Goal: Check status: Check status

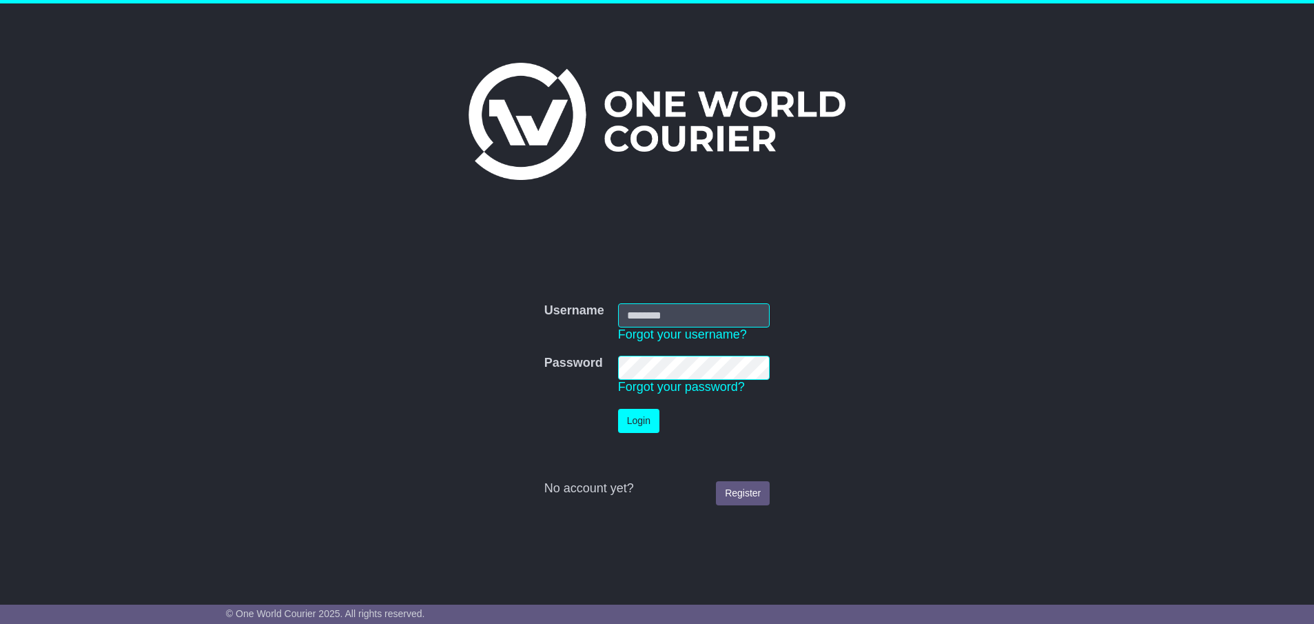
type input "**********"
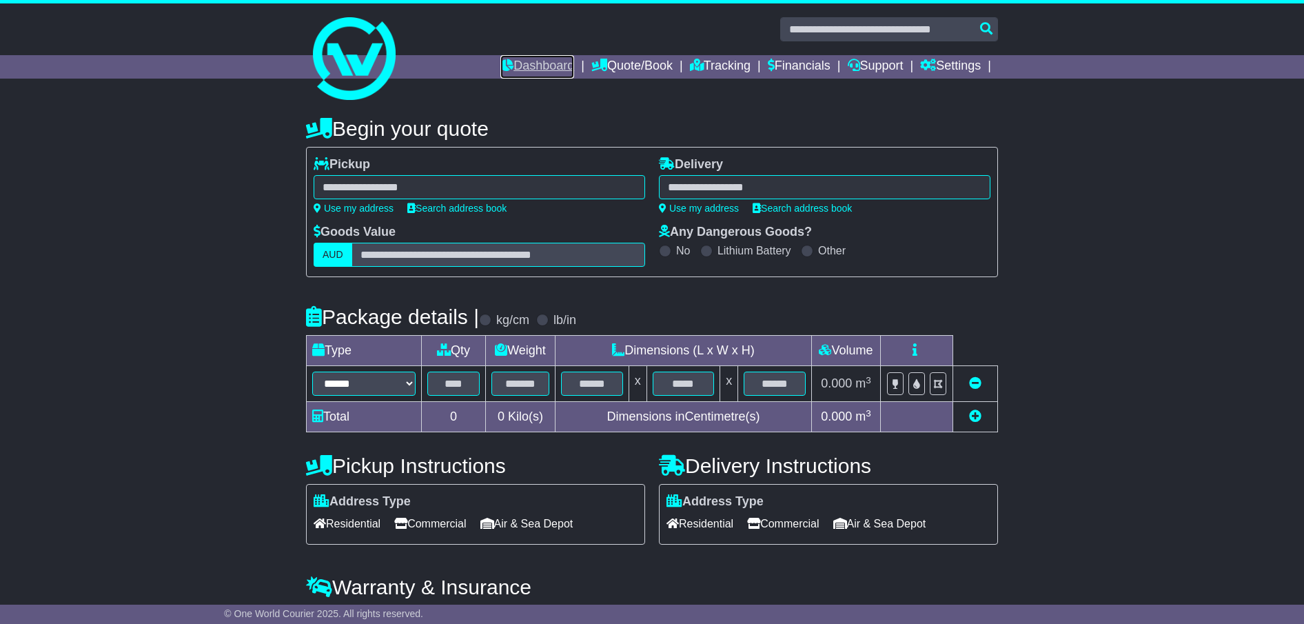
click at [536, 65] on link "Dashboard" at bounding box center [537, 66] width 74 height 23
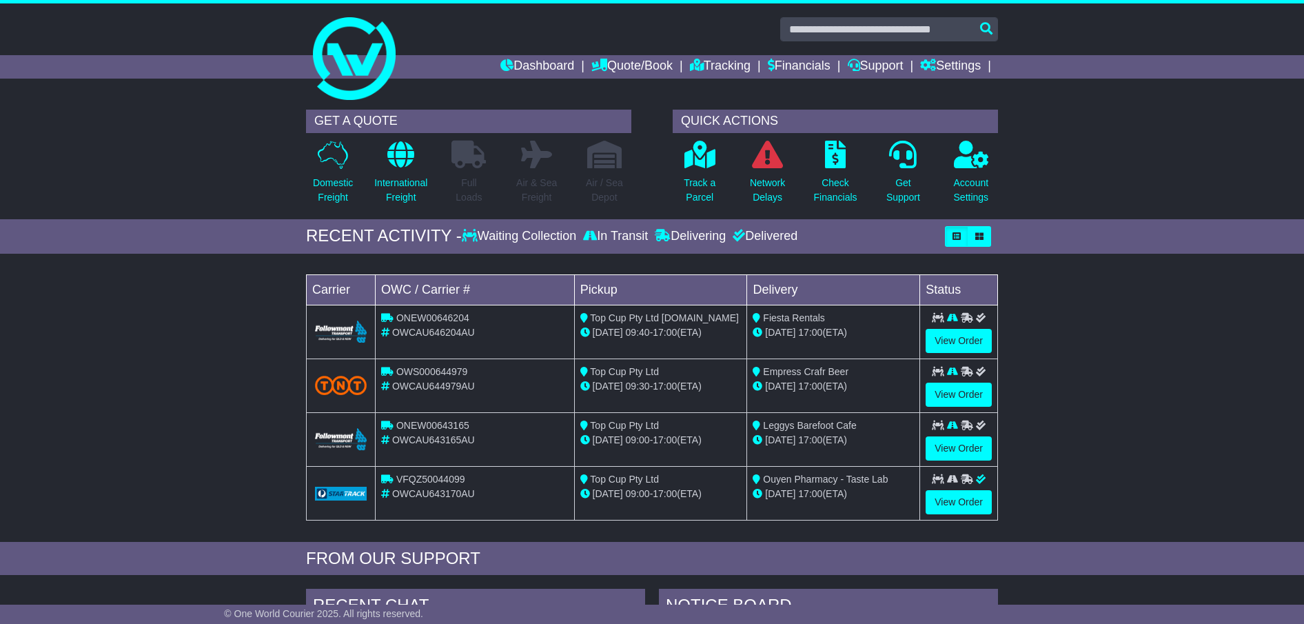
click at [814, 331] on span "17:00" at bounding box center [810, 332] width 24 height 11
click at [968, 342] on link "View Order" at bounding box center [958, 341] width 66 height 24
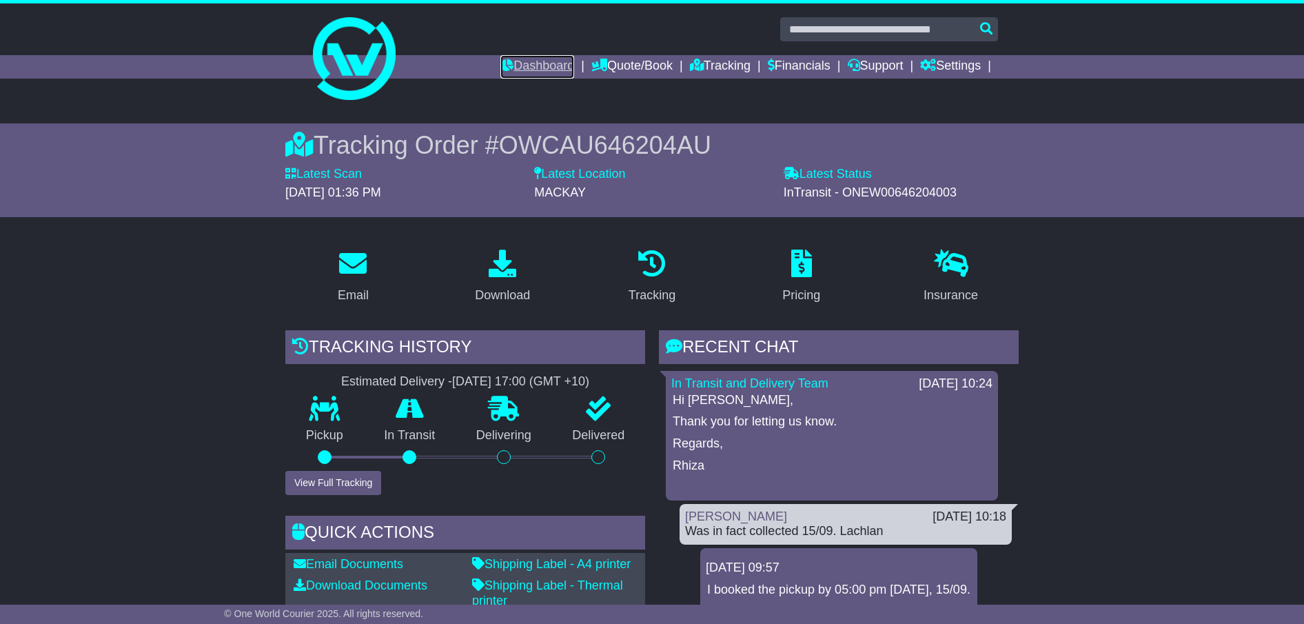
click at [544, 67] on link "Dashboard" at bounding box center [537, 66] width 74 height 23
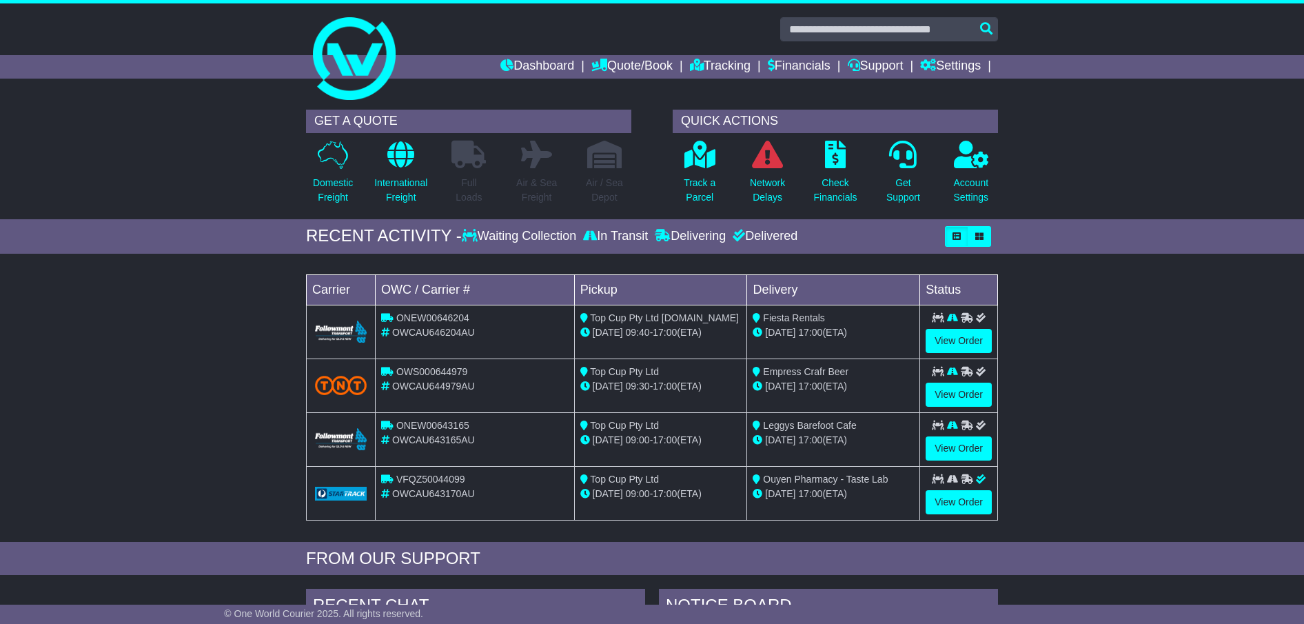
click at [628, 236] on div "In Transit" at bounding box center [615, 236] width 72 height 15
click at [638, 68] on link "Quote/Book" at bounding box center [631, 66] width 81 height 23
click at [621, 87] on link "Domestic" at bounding box center [646, 90] width 109 height 15
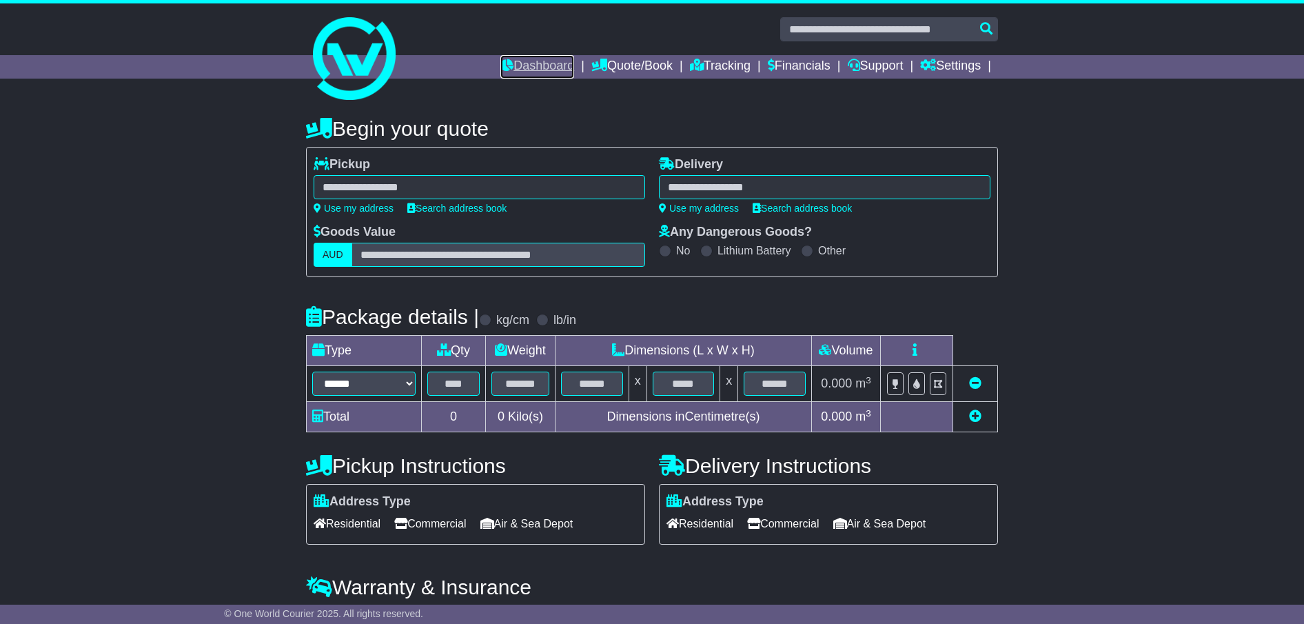
click at [528, 62] on link "Dashboard" at bounding box center [537, 66] width 74 height 23
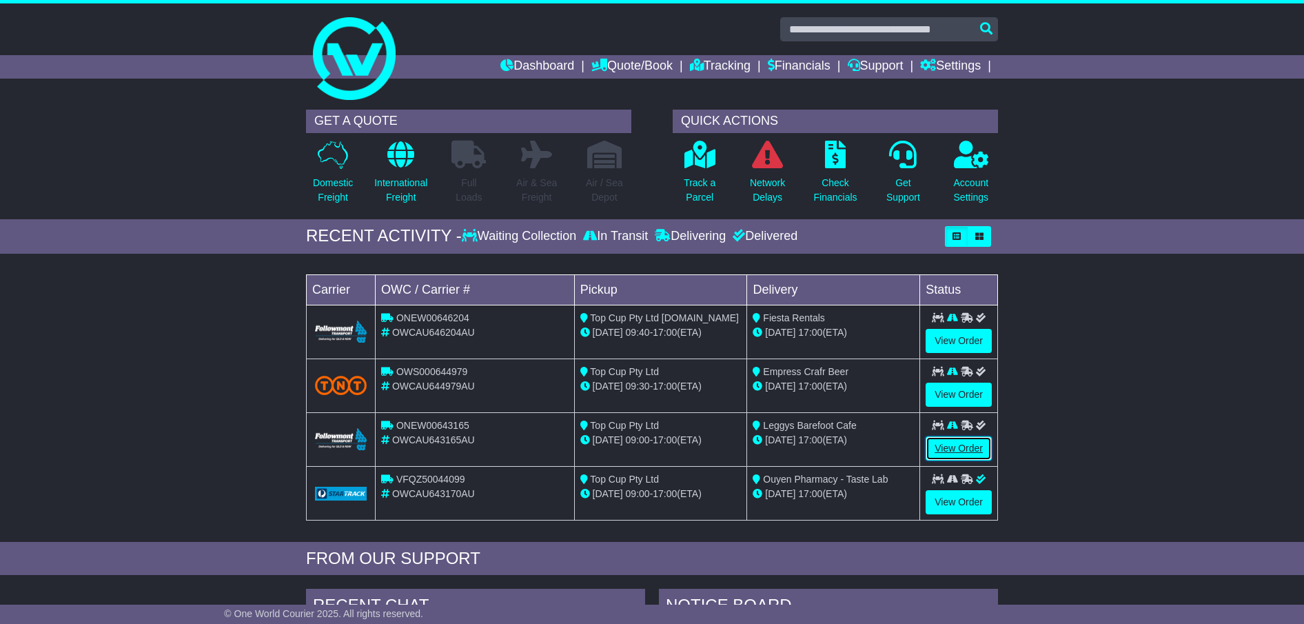
click at [954, 451] on link "View Order" at bounding box center [958, 448] width 66 height 24
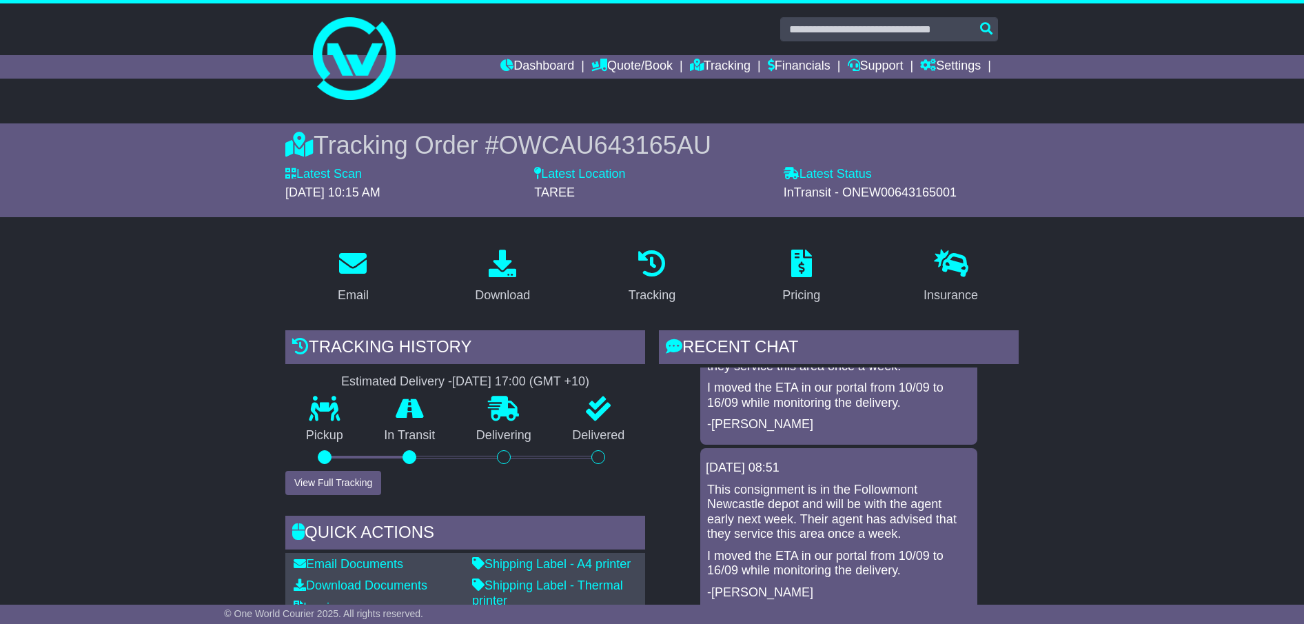
scroll to position [138, 0]
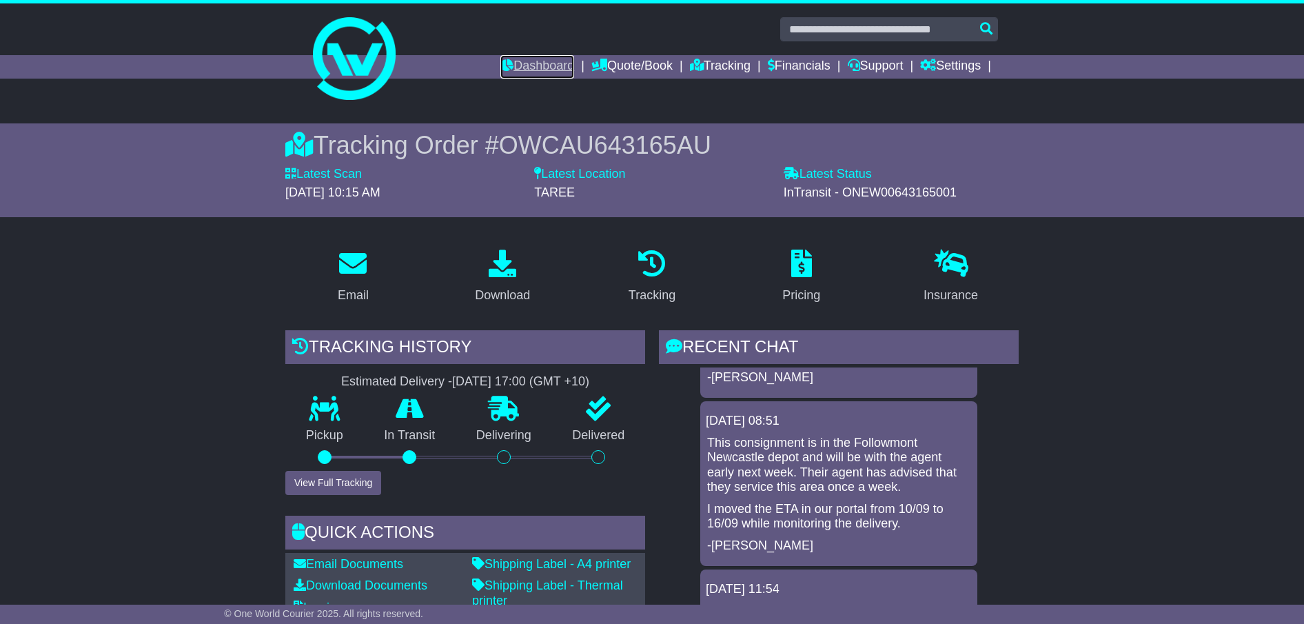
click at [538, 67] on link "Dashboard" at bounding box center [537, 66] width 74 height 23
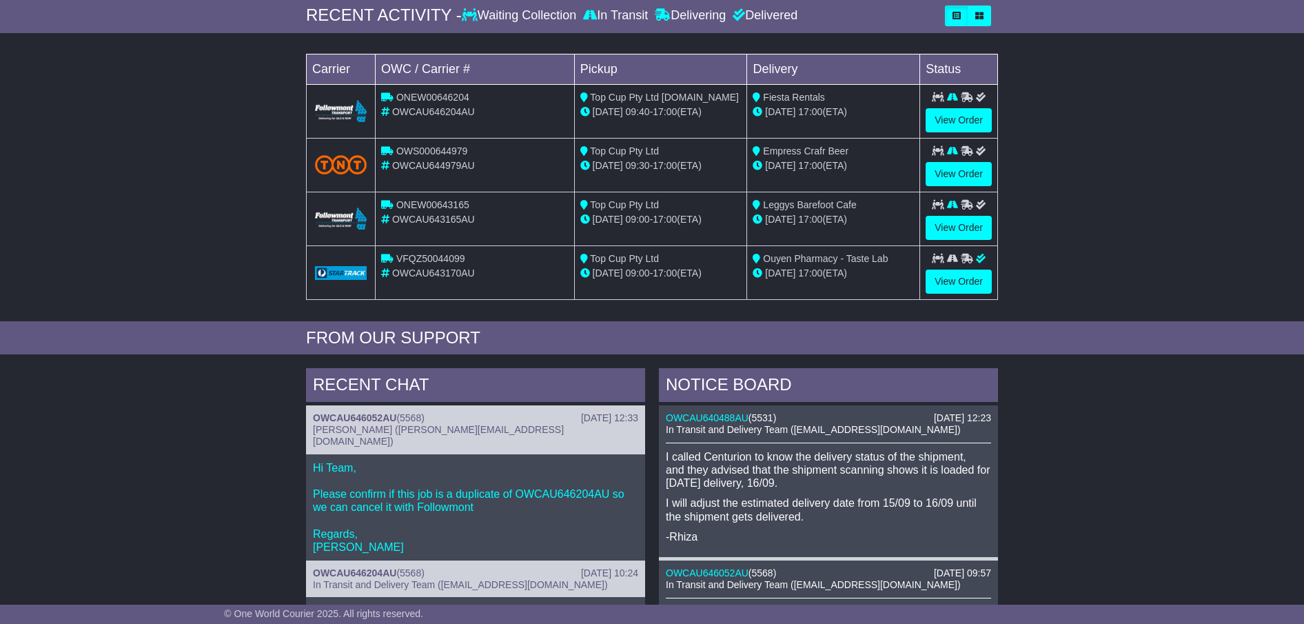
scroll to position [207, 0]
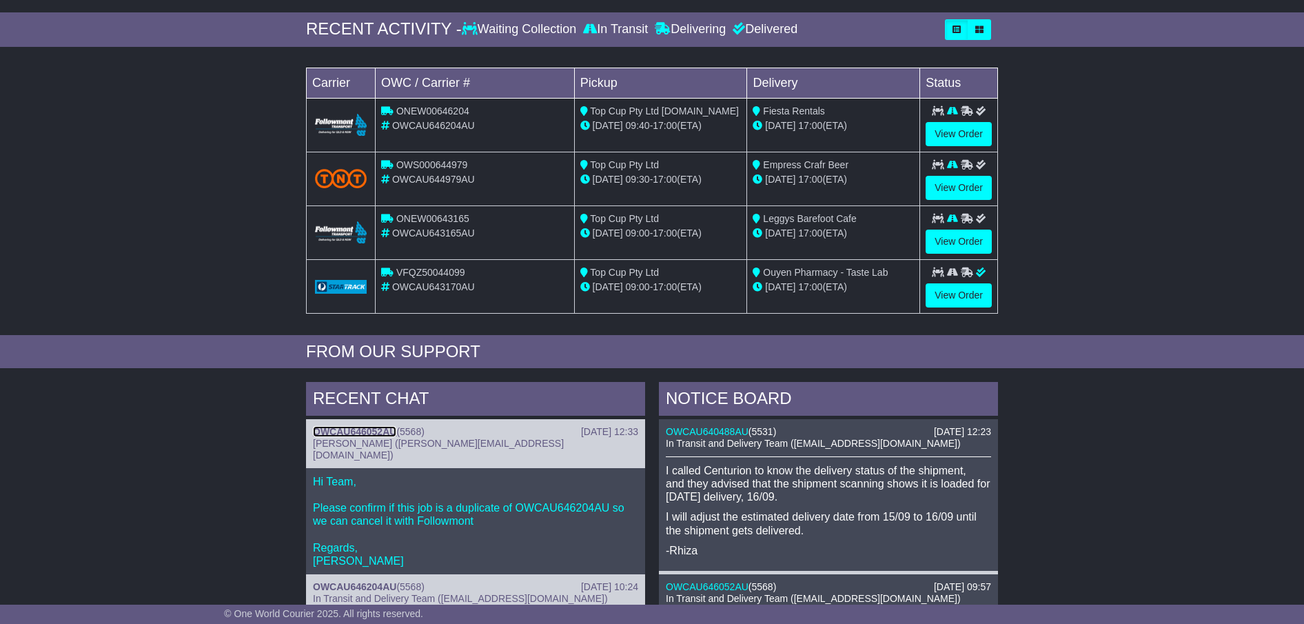
click at [384, 434] on link "OWCAU646052AU" at bounding box center [354, 431] width 83 height 11
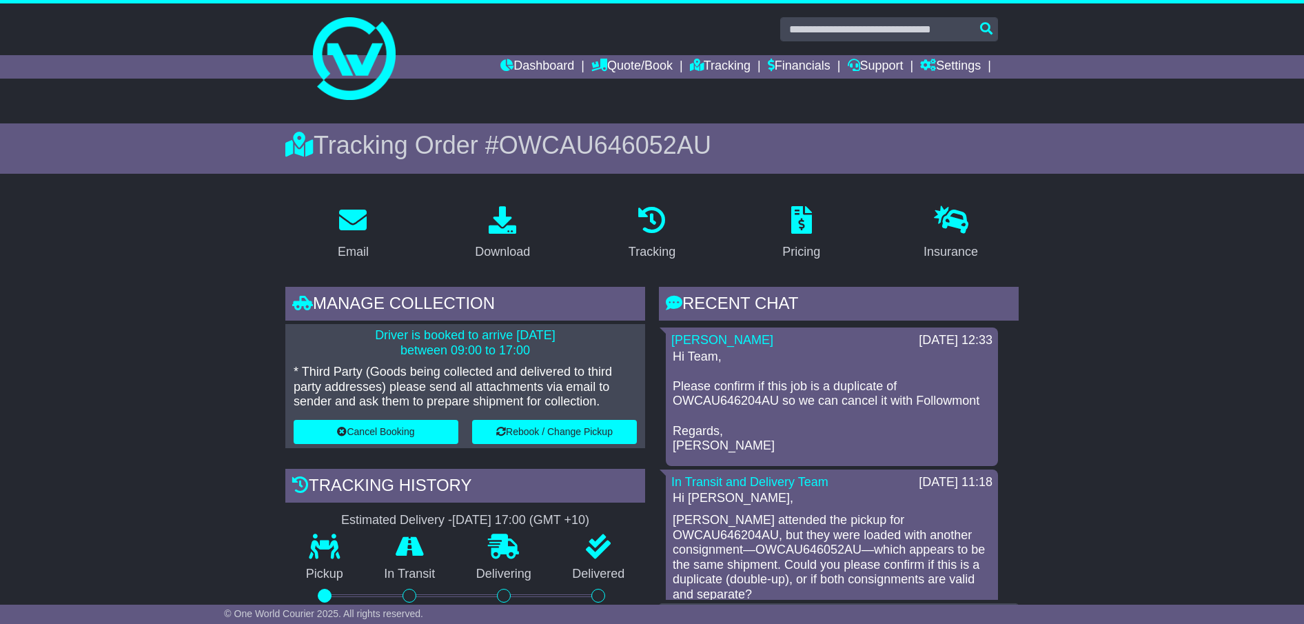
scroll to position [69, 0]
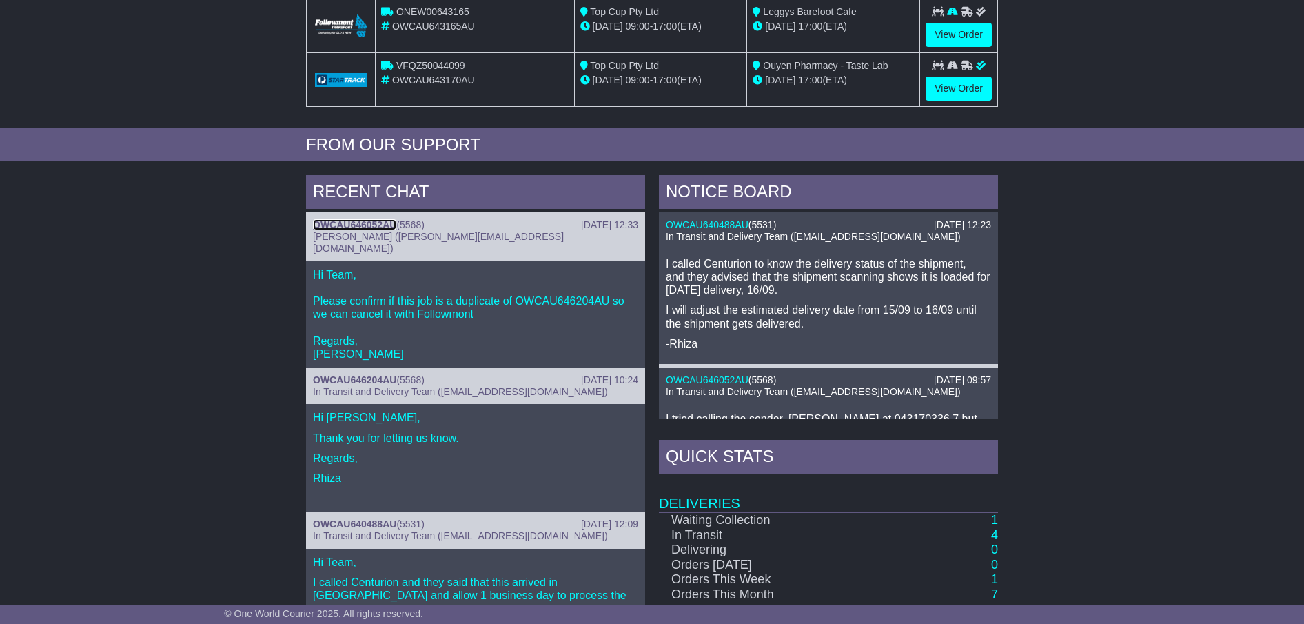
click at [363, 224] on link "OWCAU646052AU" at bounding box center [354, 224] width 83 height 11
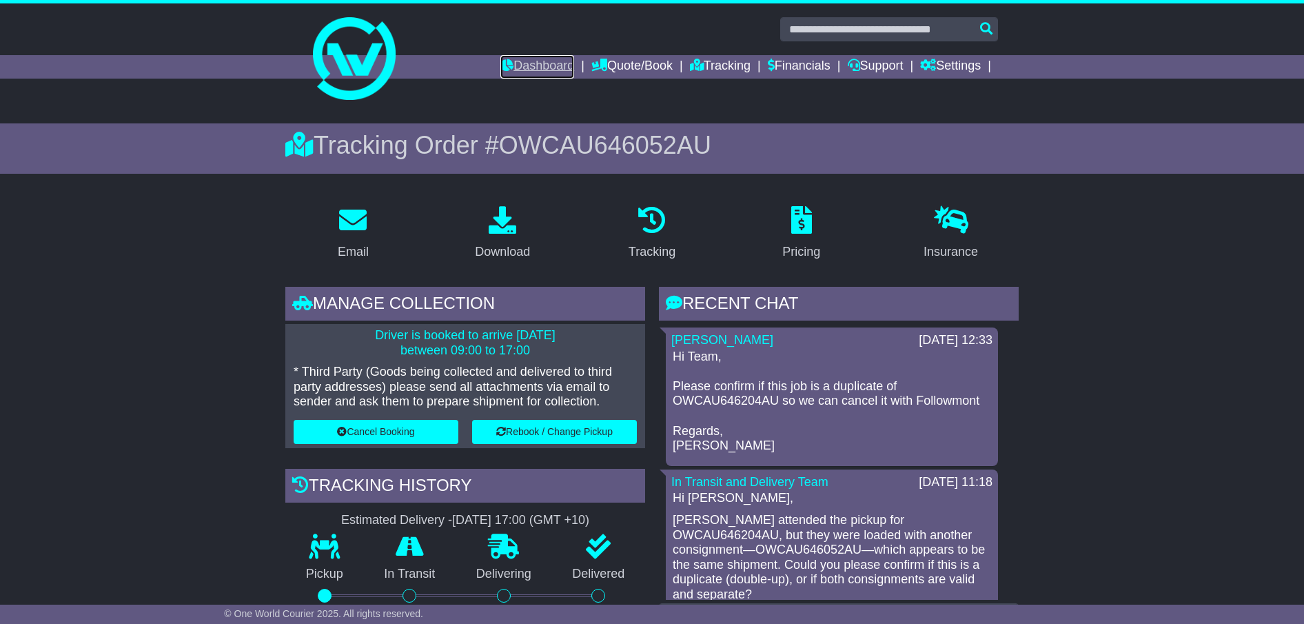
click at [537, 67] on link "Dashboard" at bounding box center [537, 66] width 74 height 23
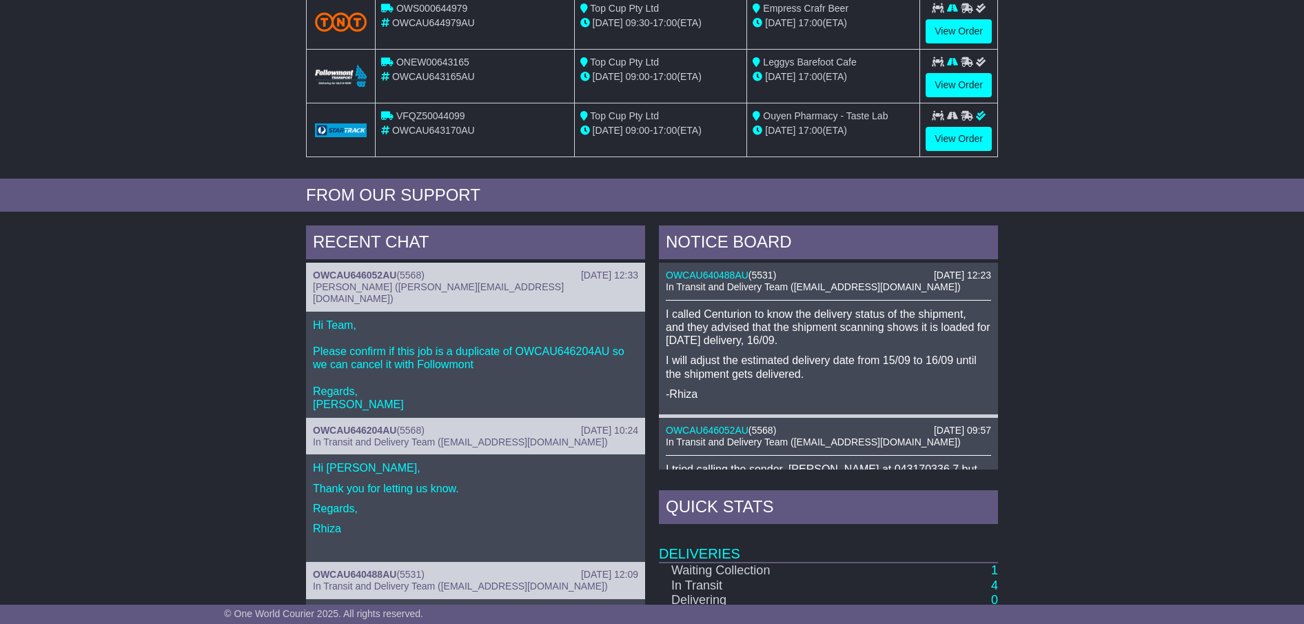
scroll to position [482, 0]
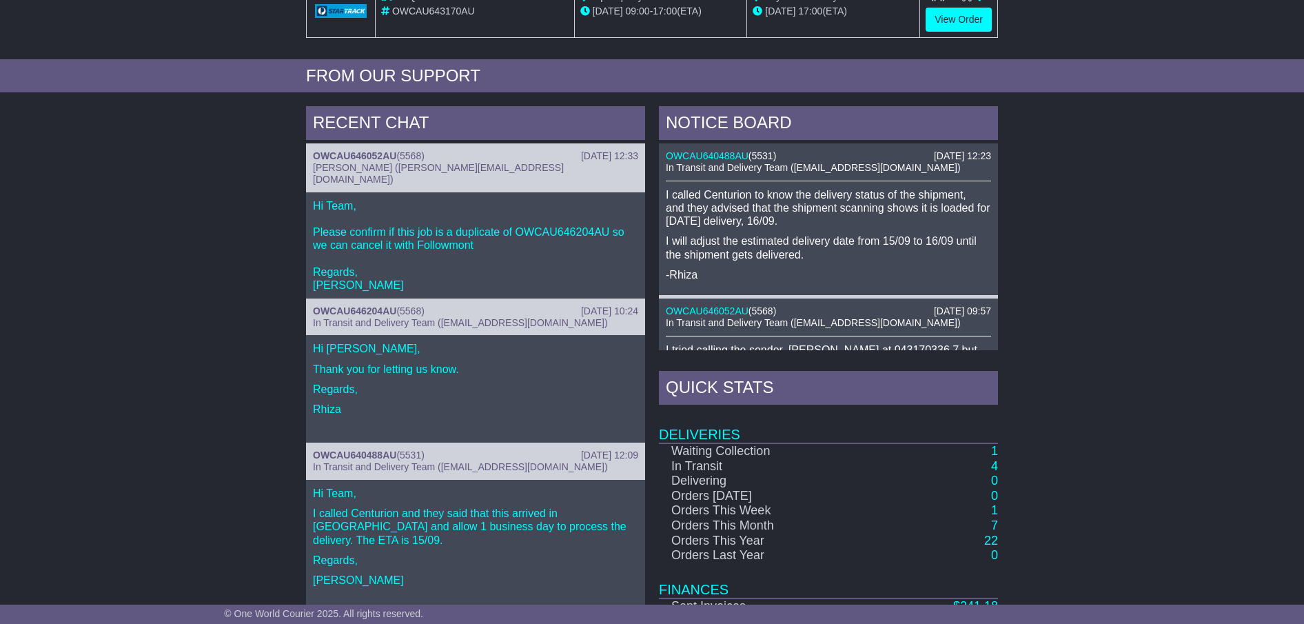
click at [427, 170] on span "Cristina Santos (cristina@oneworldcourier.com.au)" at bounding box center [438, 173] width 251 height 23
click at [363, 160] on link "OWCAU646052AU" at bounding box center [354, 155] width 83 height 11
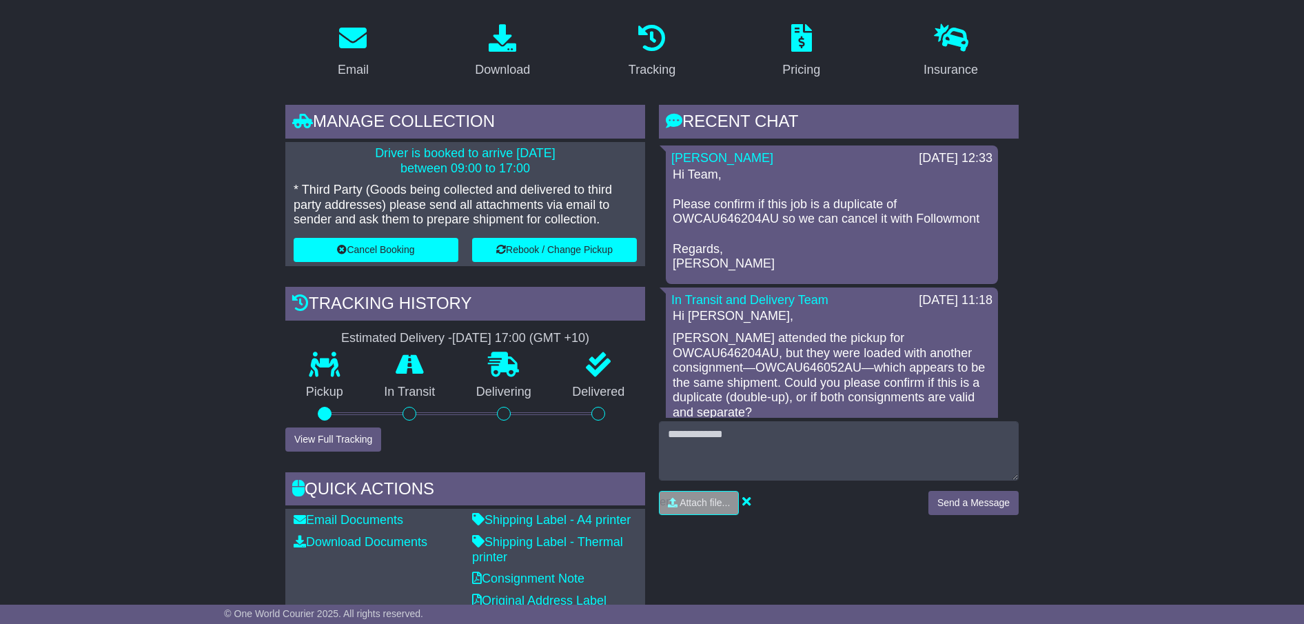
scroll to position [207, 0]
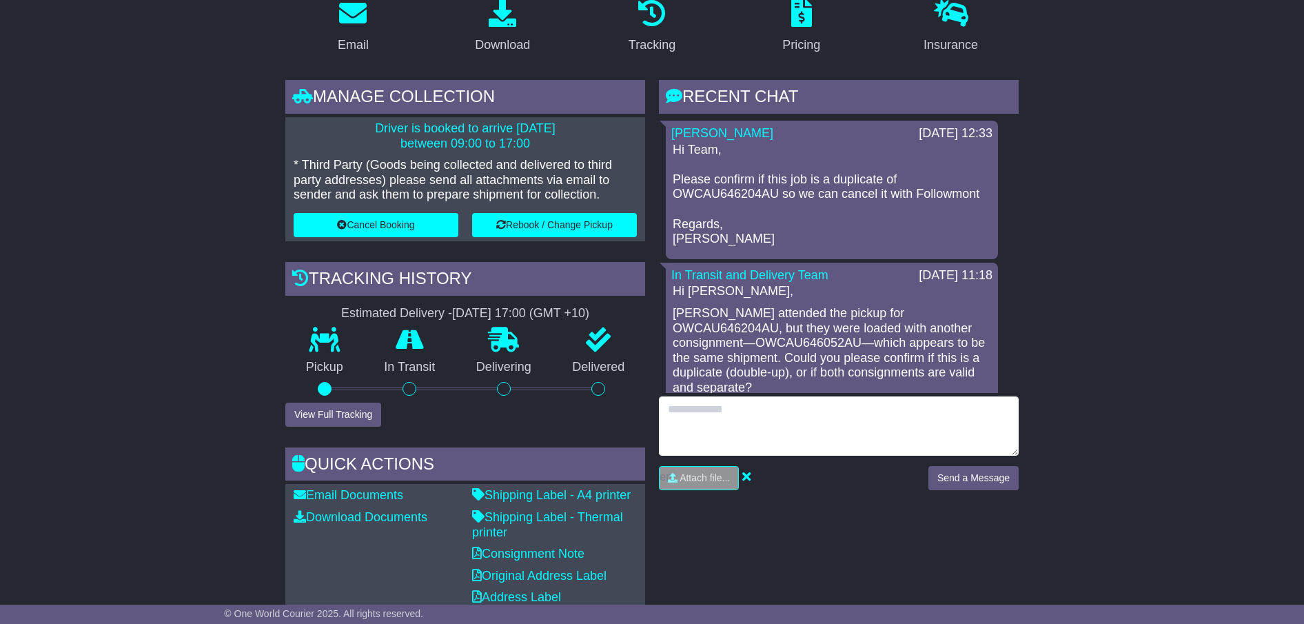
click at [706, 404] on textarea at bounding box center [839, 425] width 360 height 59
click at [837, 429] on textarea "**********" at bounding box center [839, 425] width 360 height 59
type textarea "**********"
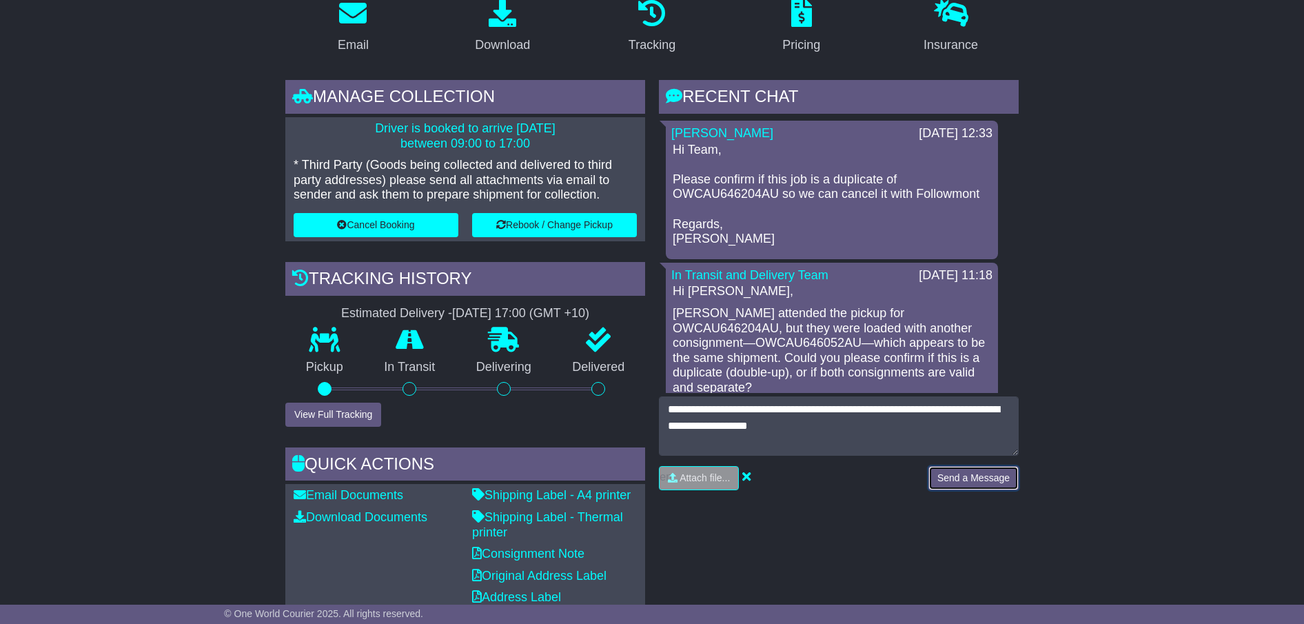
click at [940, 480] on button "Send a Message" at bounding box center [973, 478] width 90 height 24
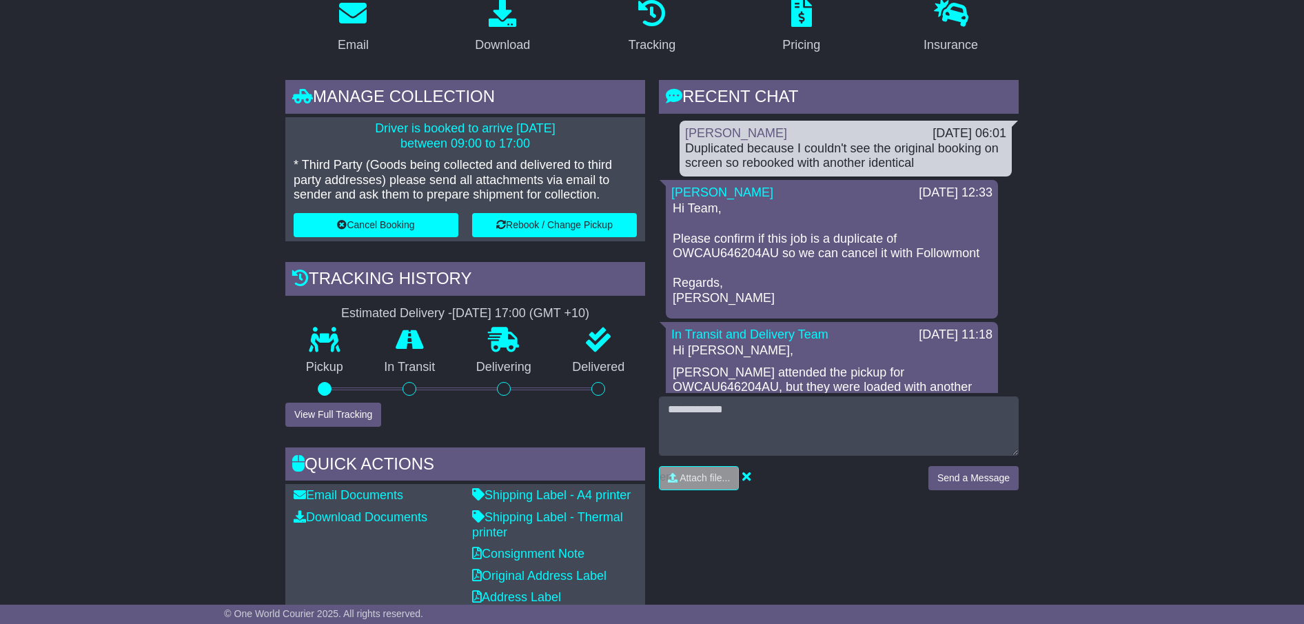
click at [765, 546] on div "RECENT CHAT Loading... No messages Lachlan McKinnon 17 Sep 2025 06:01 Duplicate…" at bounding box center [838, 348] width 373 height 536
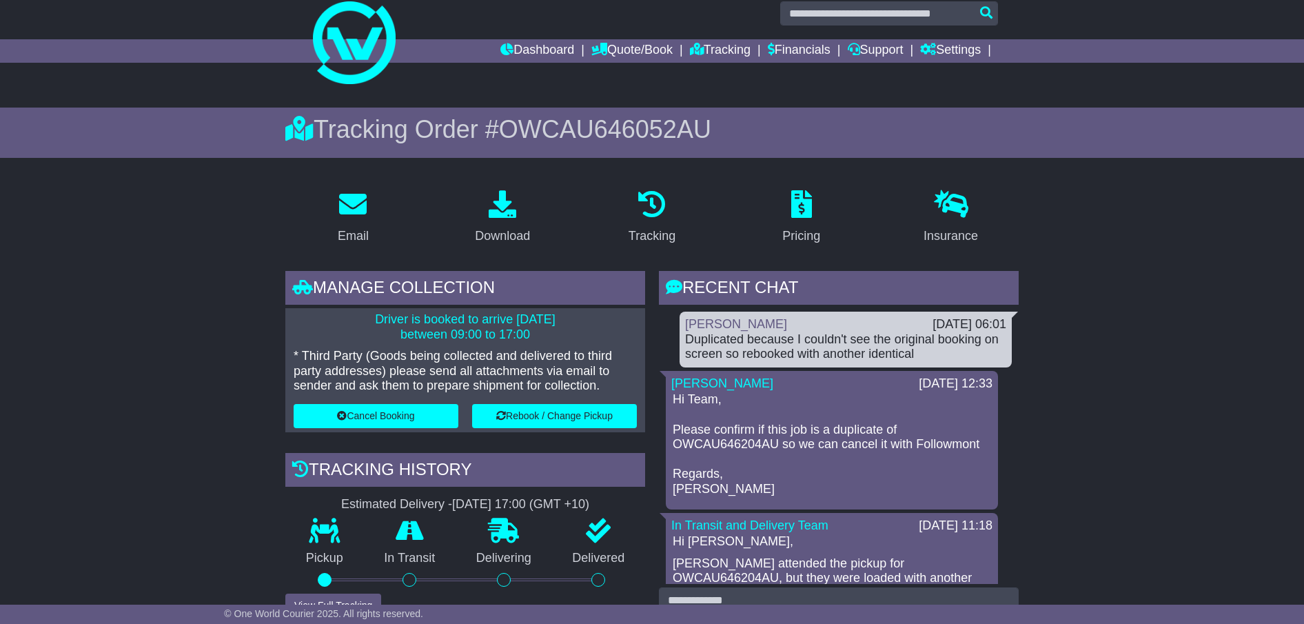
scroll to position [0, 0]
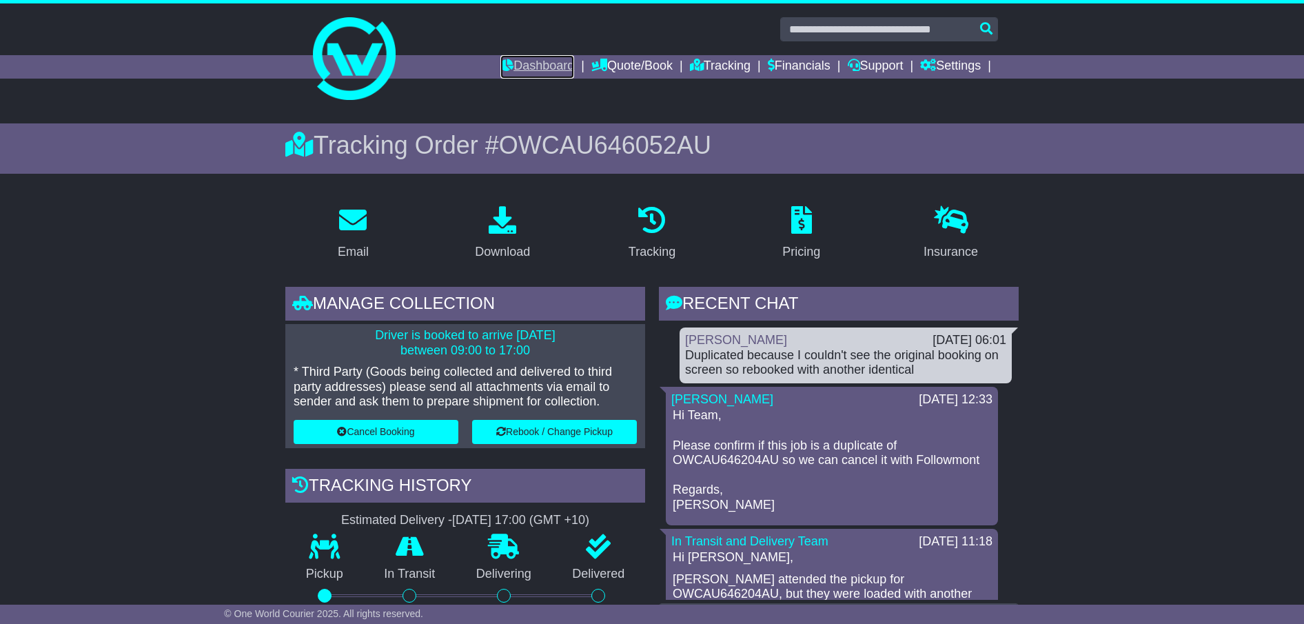
click at [513, 63] on link "Dashboard" at bounding box center [537, 66] width 74 height 23
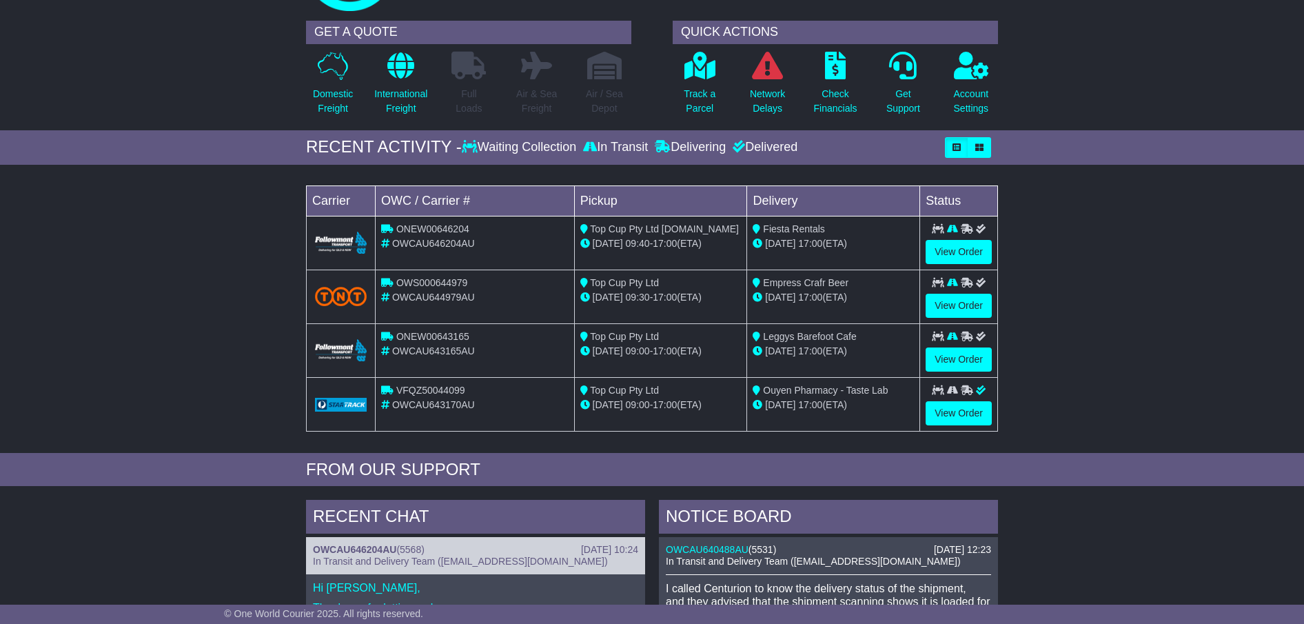
scroll to position [138, 0]
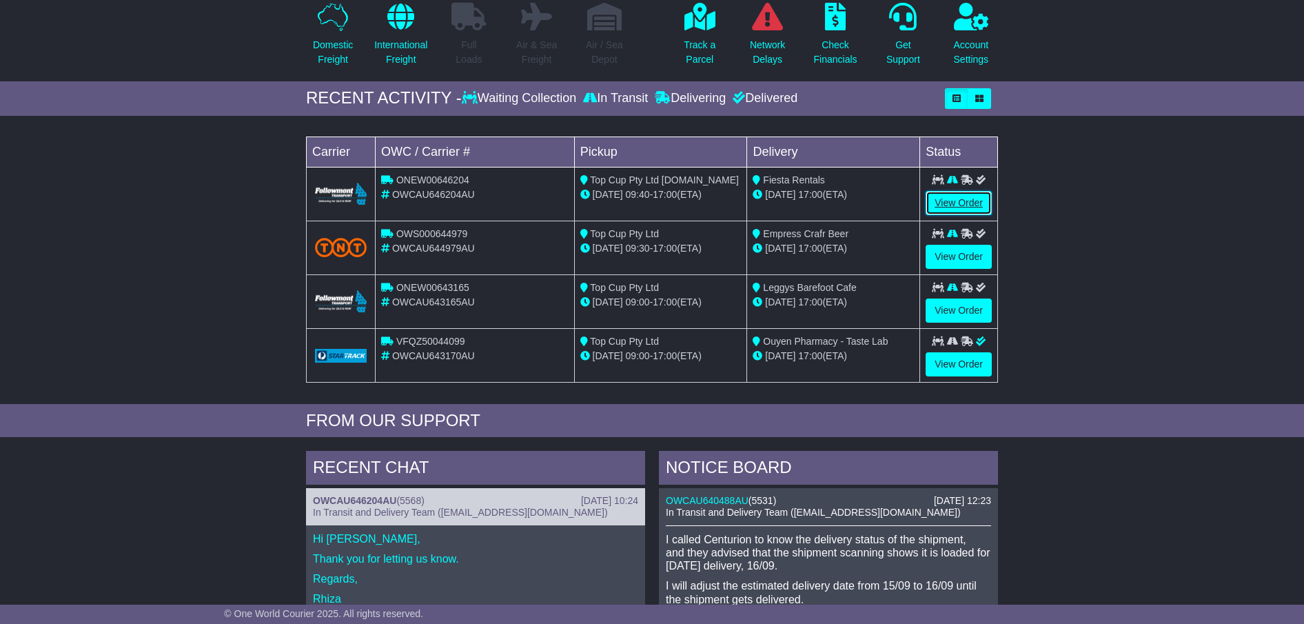
click at [946, 204] on link "View Order" at bounding box center [958, 203] width 66 height 24
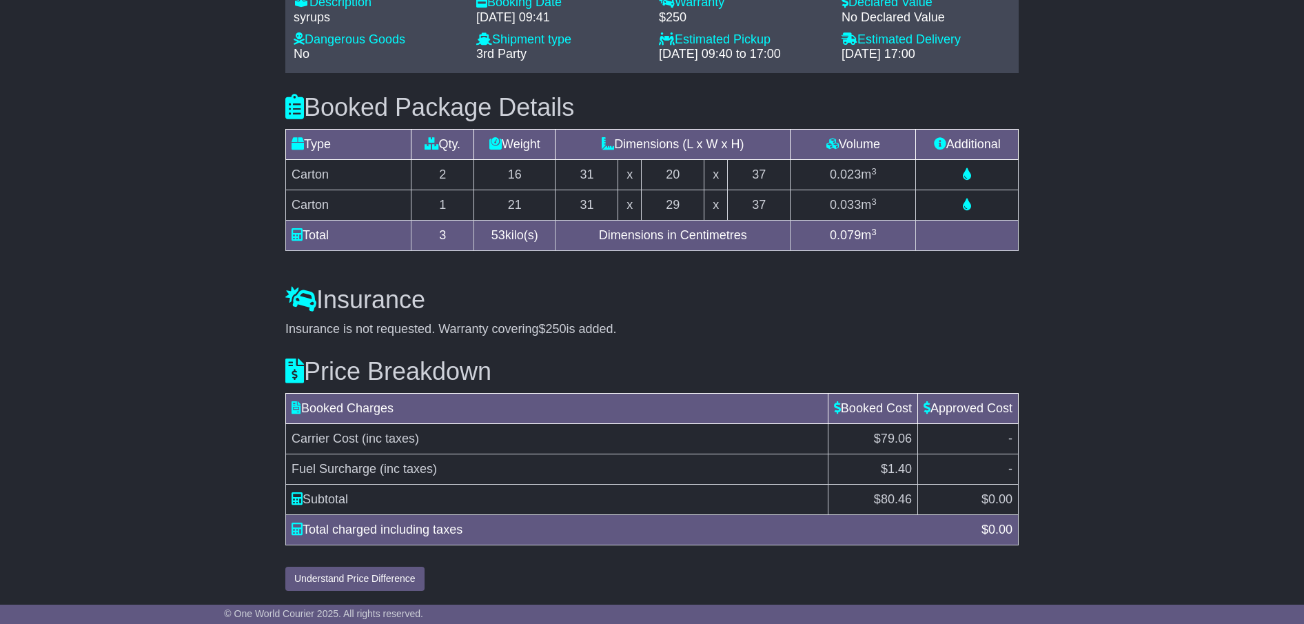
scroll to position [1132, 0]
